Goal: Task Accomplishment & Management: Complete application form

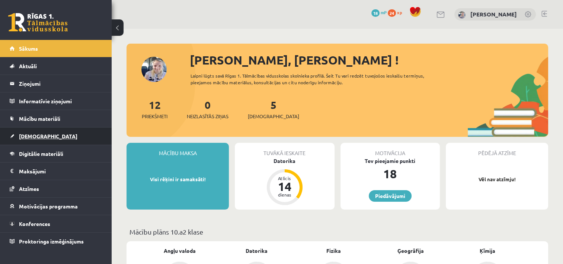
click at [51, 134] on link "[DEMOGRAPHIC_DATA]" at bounding box center [56, 135] width 93 height 17
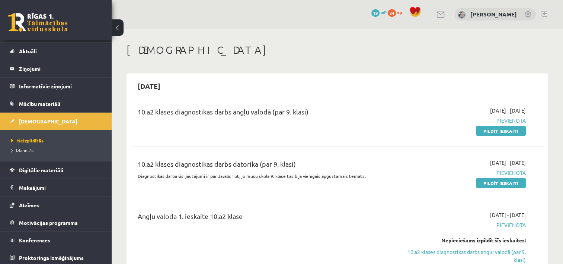
scroll to position [16, 0]
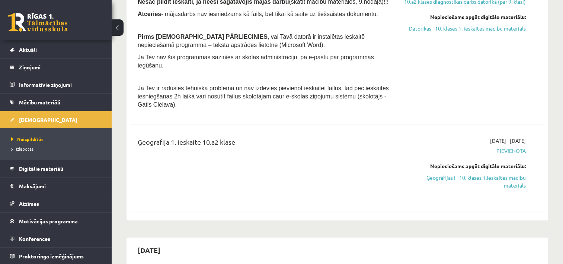
scroll to position [372, 0]
click at [496, 173] on link "Ģeogrāfijas I - 10. klases 1.ieskaites mācību materiāls" at bounding box center [465, 181] width 122 height 16
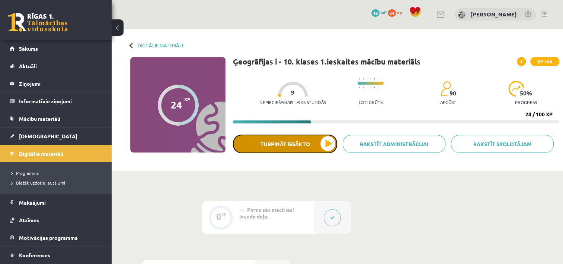
click at [292, 147] on button "Turpināt iesākto" at bounding box center [285, 143] width 104 height 19
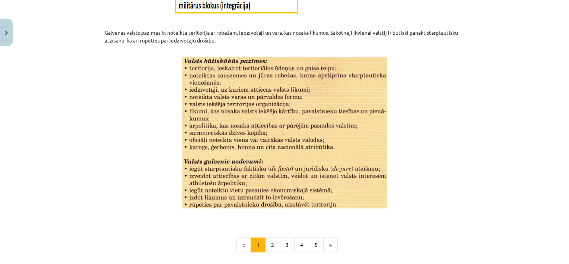
scroll to position [915, 0]
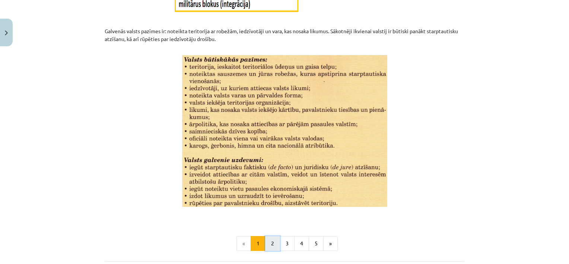
click at [270, 242] on button "2" at bounding box center [272, 243] width 15 height 15
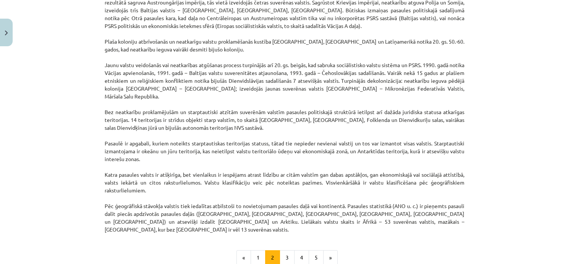
scroll to position [578, 0]
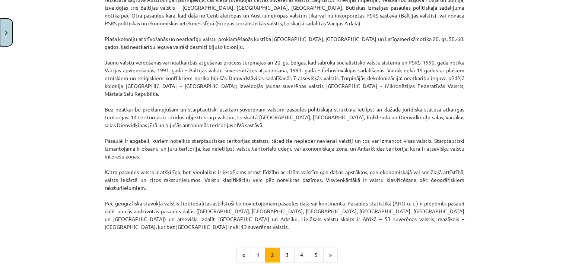
click at [0, 37] on html "0 Dāvanas 18 mP 24 xp Kristīne Vītola Sākums Aktuāli Kā mācīties eSKOLĀ Kontakt…" at bounding box center [284, 132] width 569 height 264
click at [4, 32] on button "Close" at bounding box center [6, 33] width 13 height 28
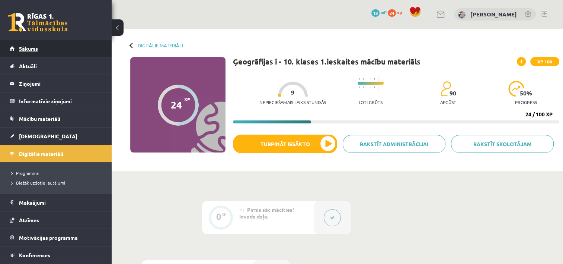
click at [25, 50] on span "Sākums" at bounding box center [28, 48] width 19 height 7
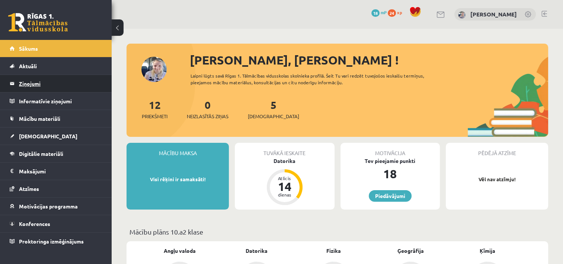
click at [33, 82] on legend "Ziņojumi 0" at bounding box center [60, 83] width 83 height 17
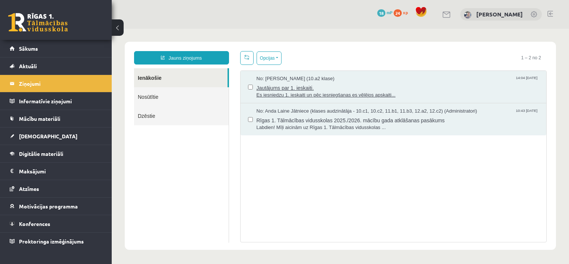
click at [273, 94] on span "Es iesniedzu 1. ieskaiti un pēc iesniegšanas es vēlējos apskaiti..." at bounding box center [398, 95] width 283 height 7
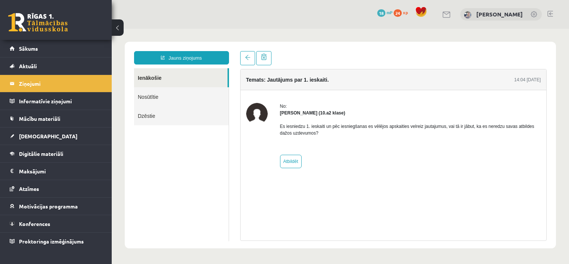
click at [162, 93] on link "Nosūtītie" at bounding box center [181, 96] width 95 height 19
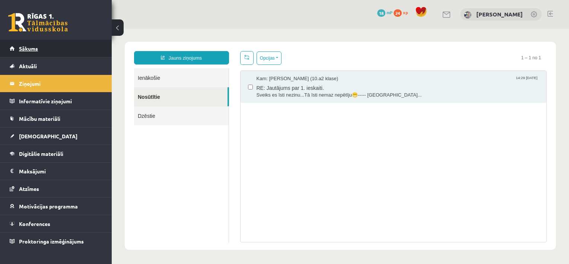
click at [45, 46] on link "Sākums" at bounding box center [56, 48] width 93 height 17
